Goal: Navigation & Orientation: Understand site structure

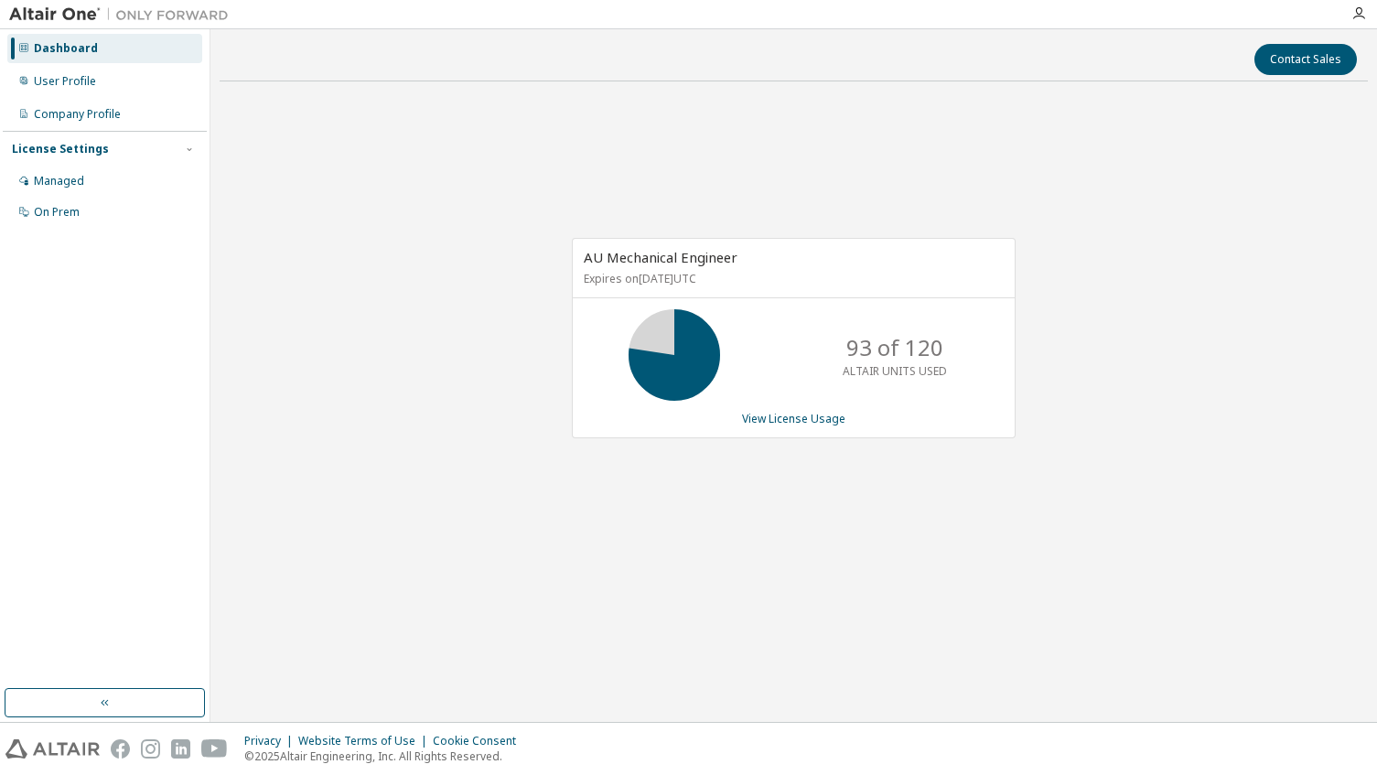
click at [694, 553] on div "AU Mechanical Engineer Expires on January 1, 2026 UTC 93 of 120 ALTAIR UNITS US…" at bounding box center [794, 348] width 1148 height 504
